Goal: Information Seeking & Learning: Find specific fact

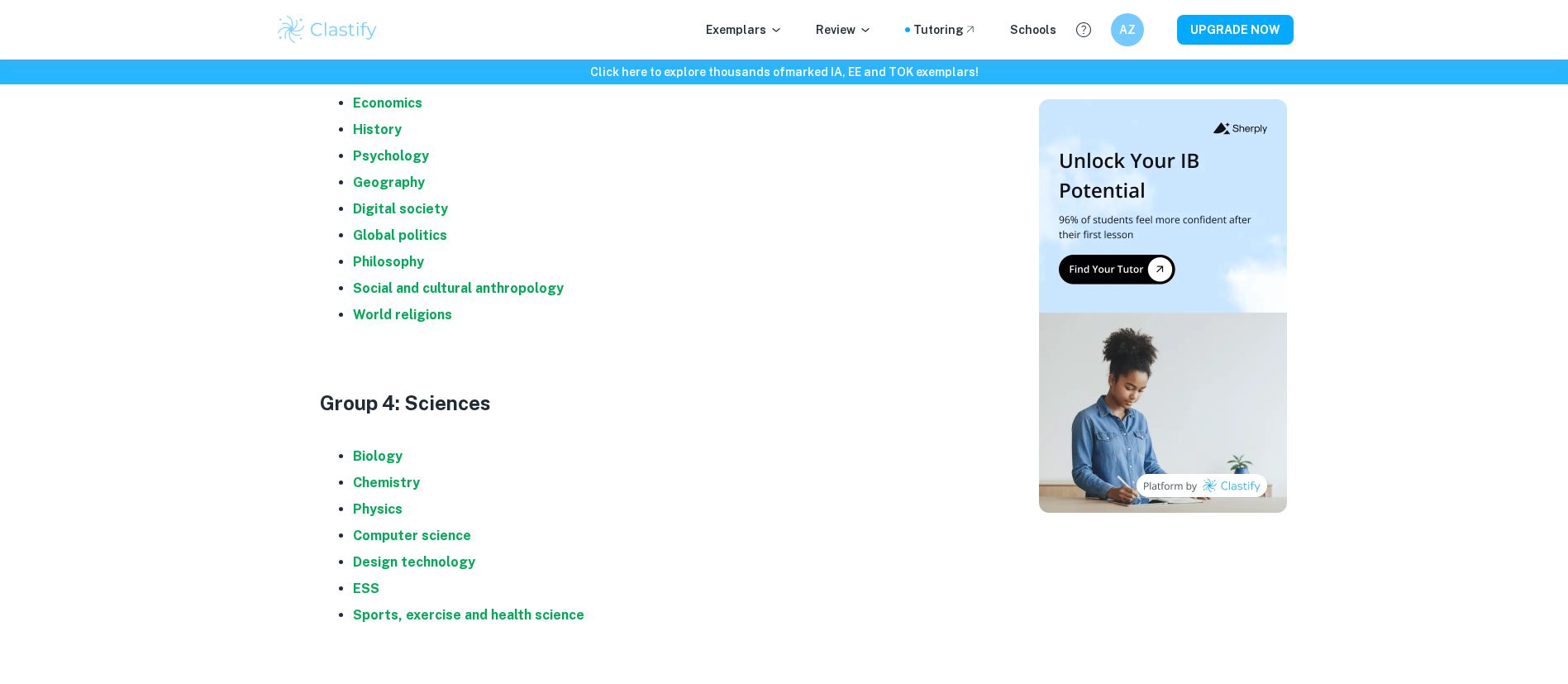
scroll to position [1390, 0]
click at [390, 506] on strong "Physics" at bounding box center [378, 511] width 50 height 15
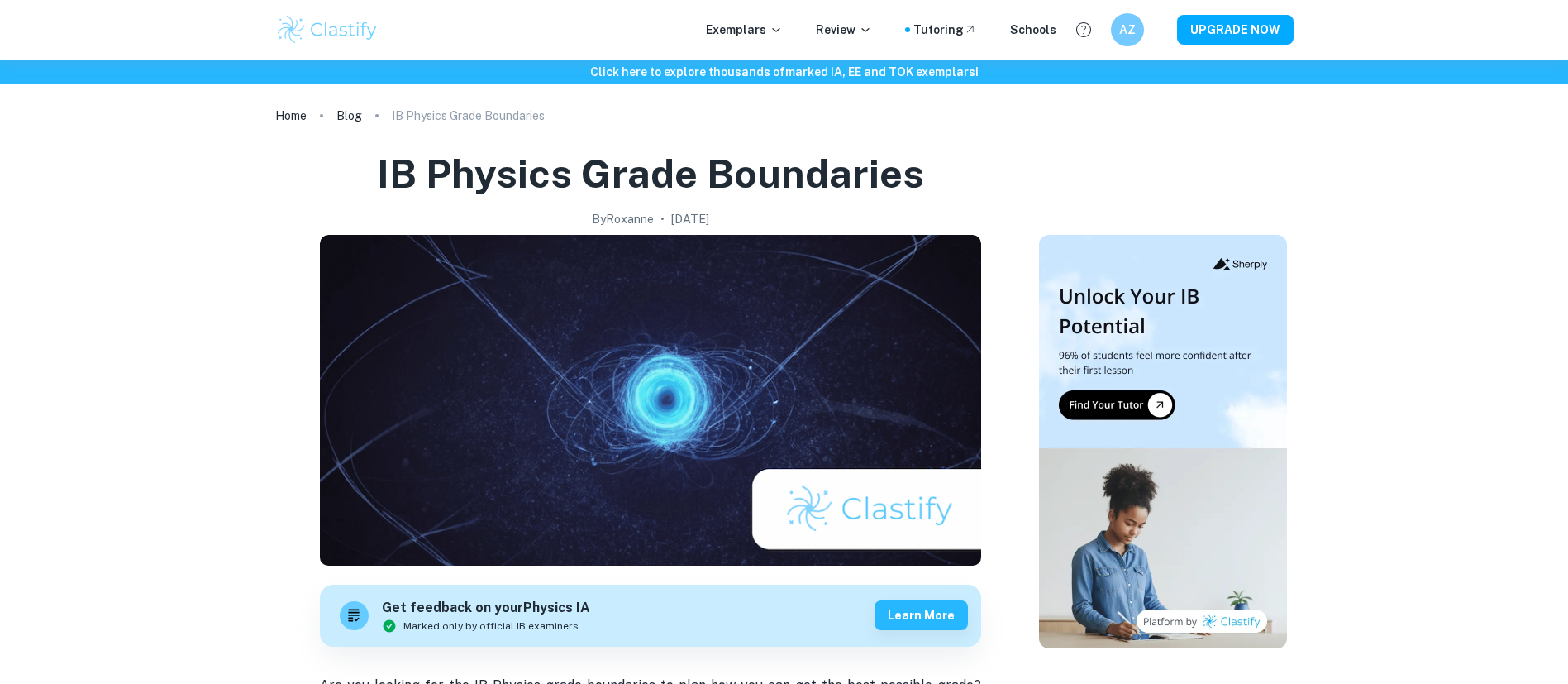
scroll to position [1518, 0]
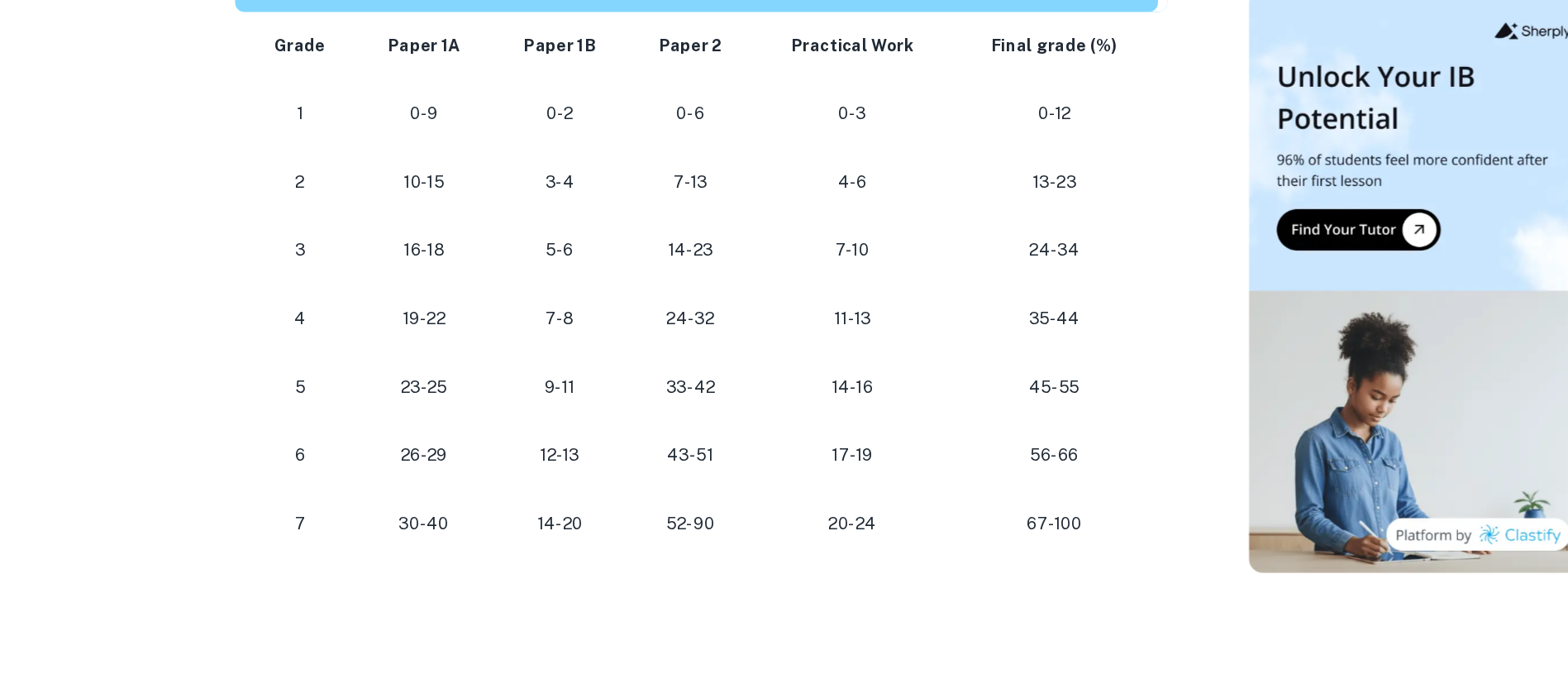
click at [885, 421] on p "56-66" at bounding box center [902, 430] width 120 height 23
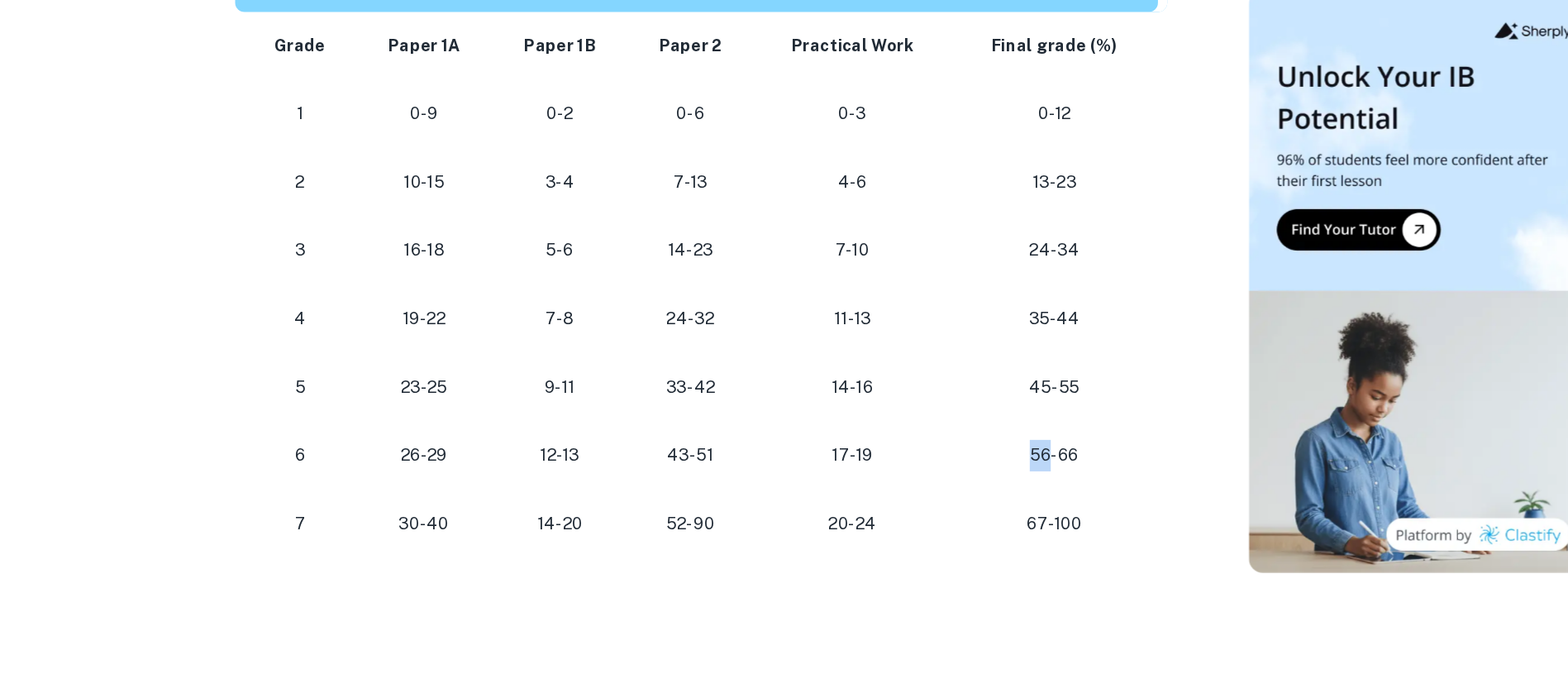
click at [885, 421] on p "56-66" at bounding box center [902, 430] width 120 height 23
